Goal: Task Accomplishment & Management: Manage account settings

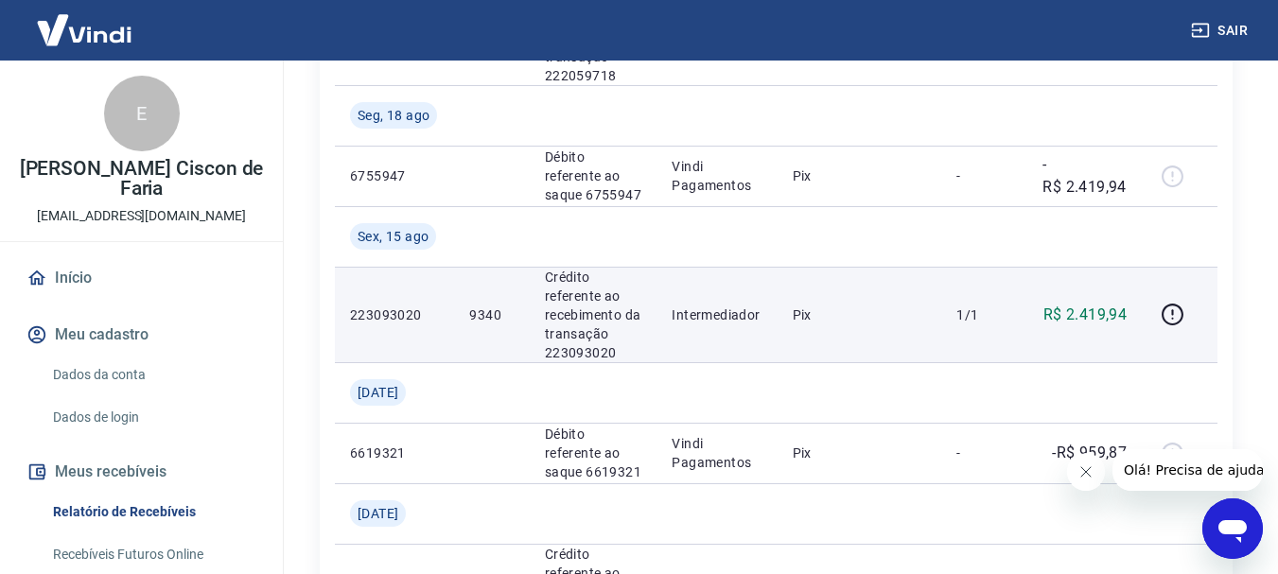
scroll to position [497, 0]
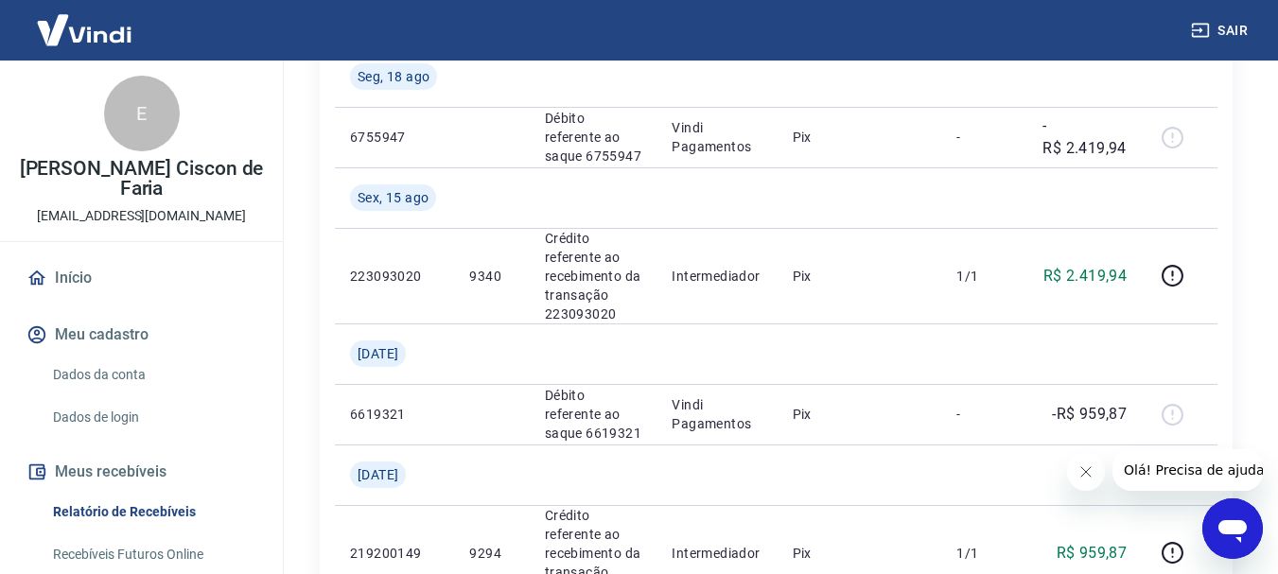
click at [114, 373] on link "Dados da conta" at bounding box center [152, 375] width 215 height 39
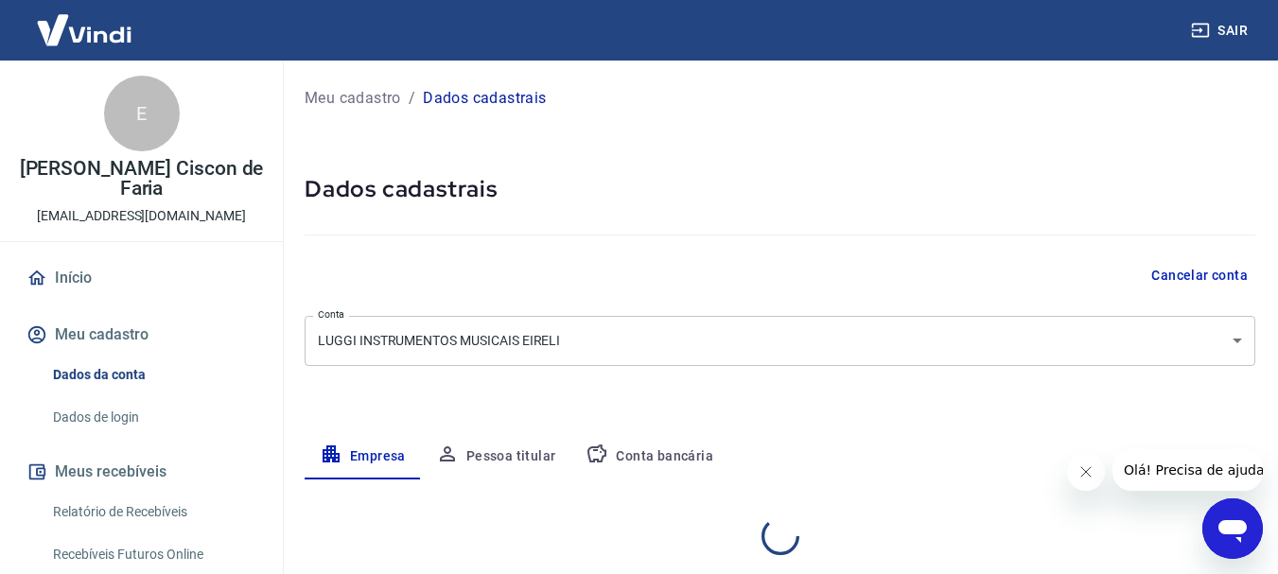
select select "SP"
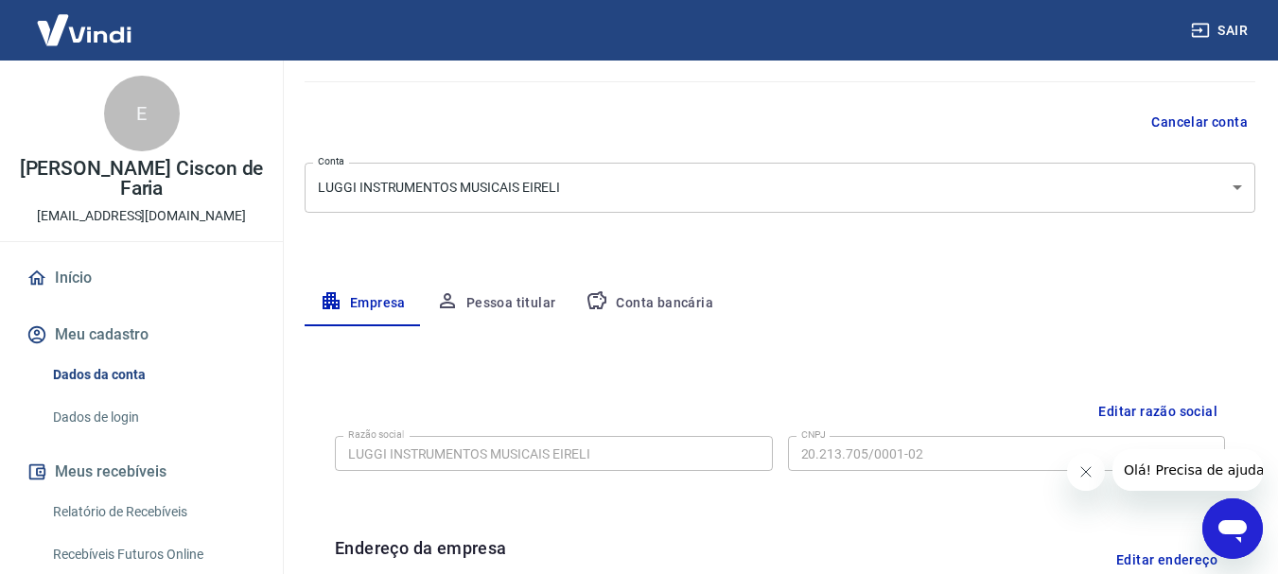
scroll to position [151, 0]
click at [677, 309] on button "Conta bancária" at bounding box center [650, 305] width 158 height 45
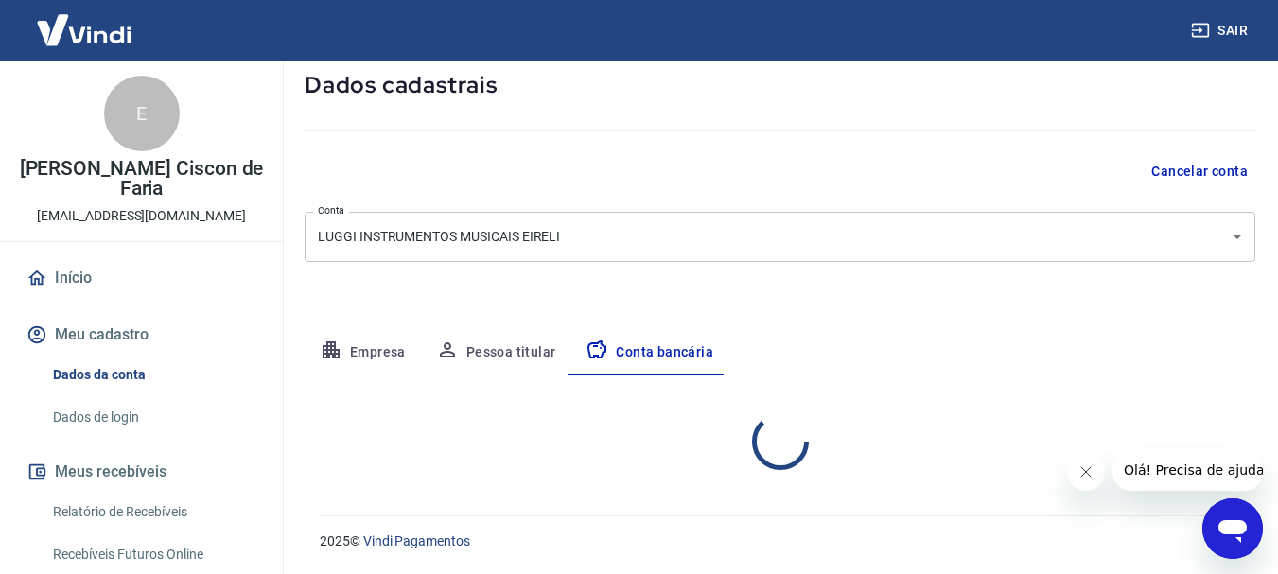
select select "1"
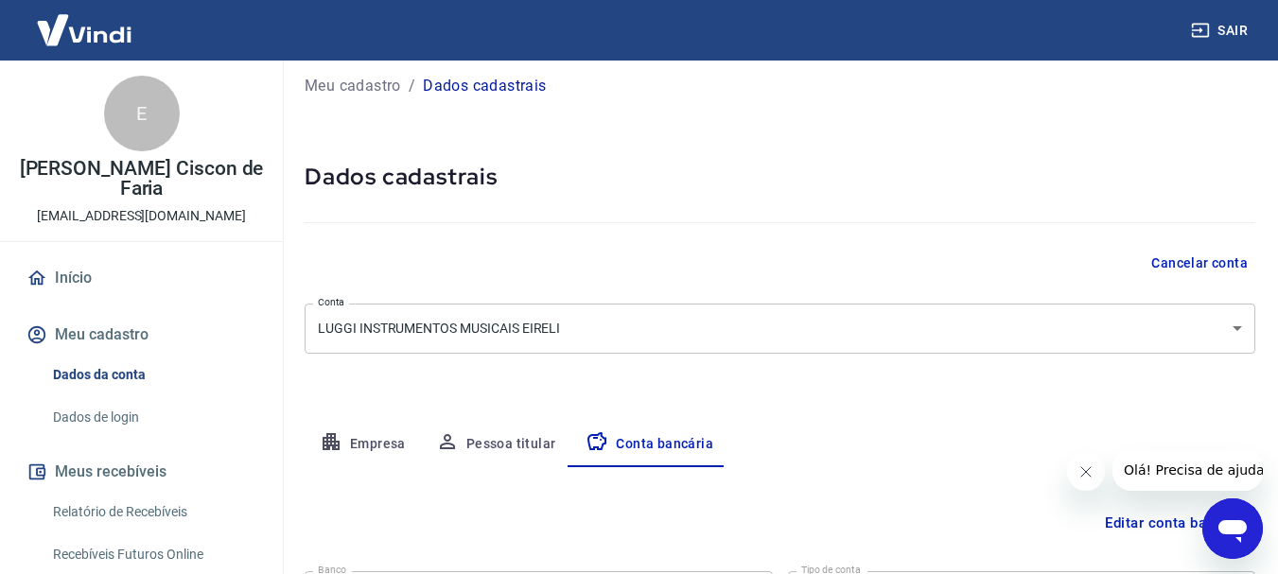
scroll to position [0, 0]
